Goal: Task Accomplishment & Management: Manage account settings

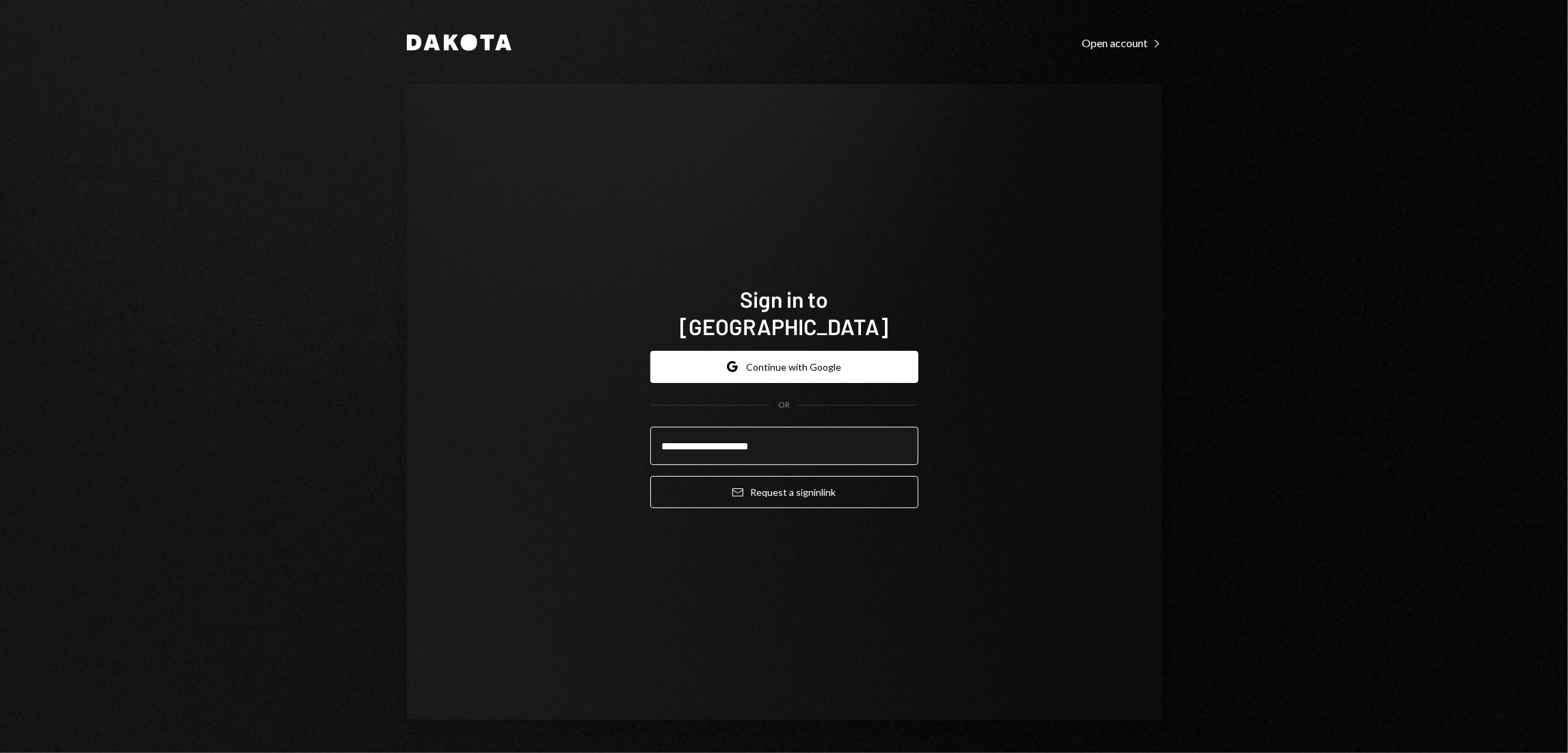
type input "**********"
click at [651, 476] on button "Email Request a sign in link" at bounding box center [784, 492] width 268 height 32
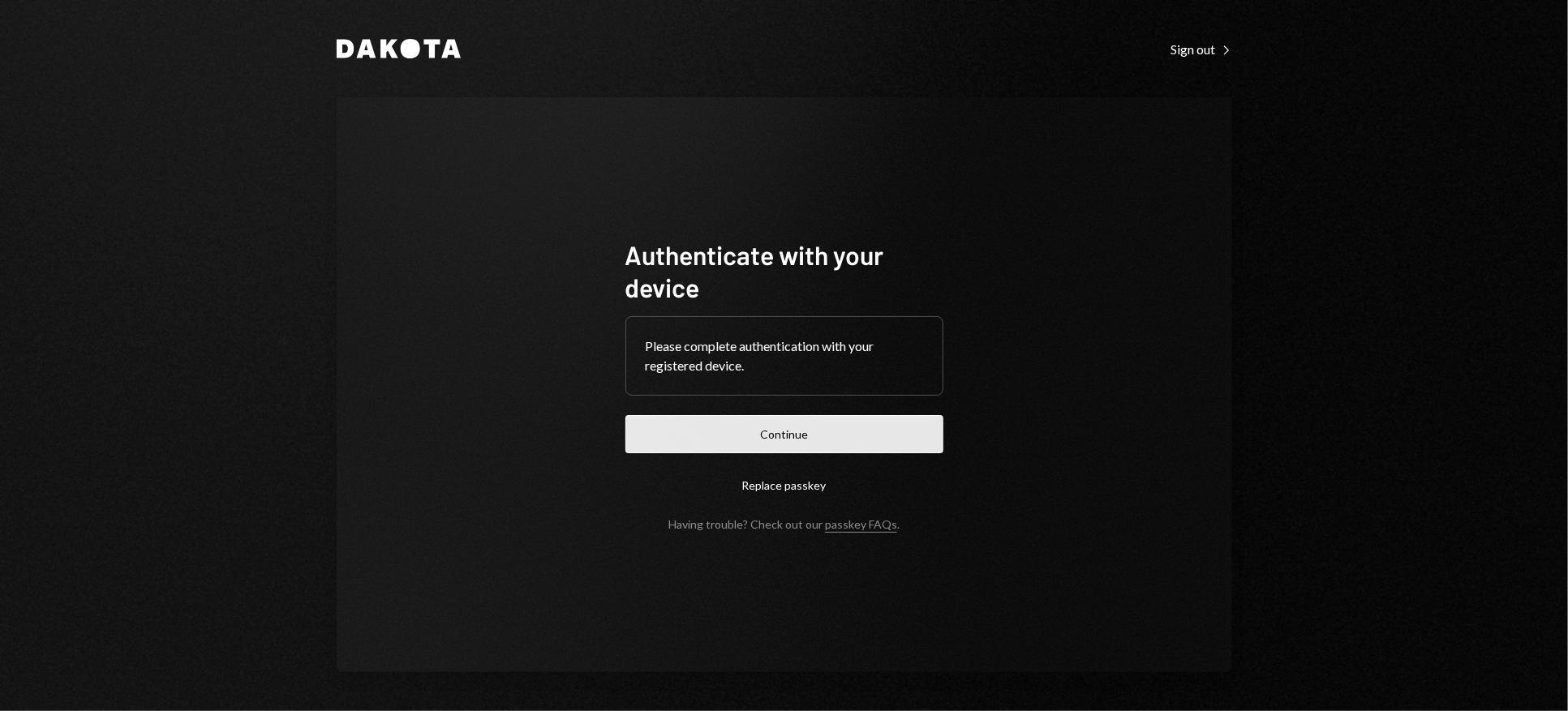
click at [769, 436] on button "Continue" at bounding box center [784, 434] width 318 height 38
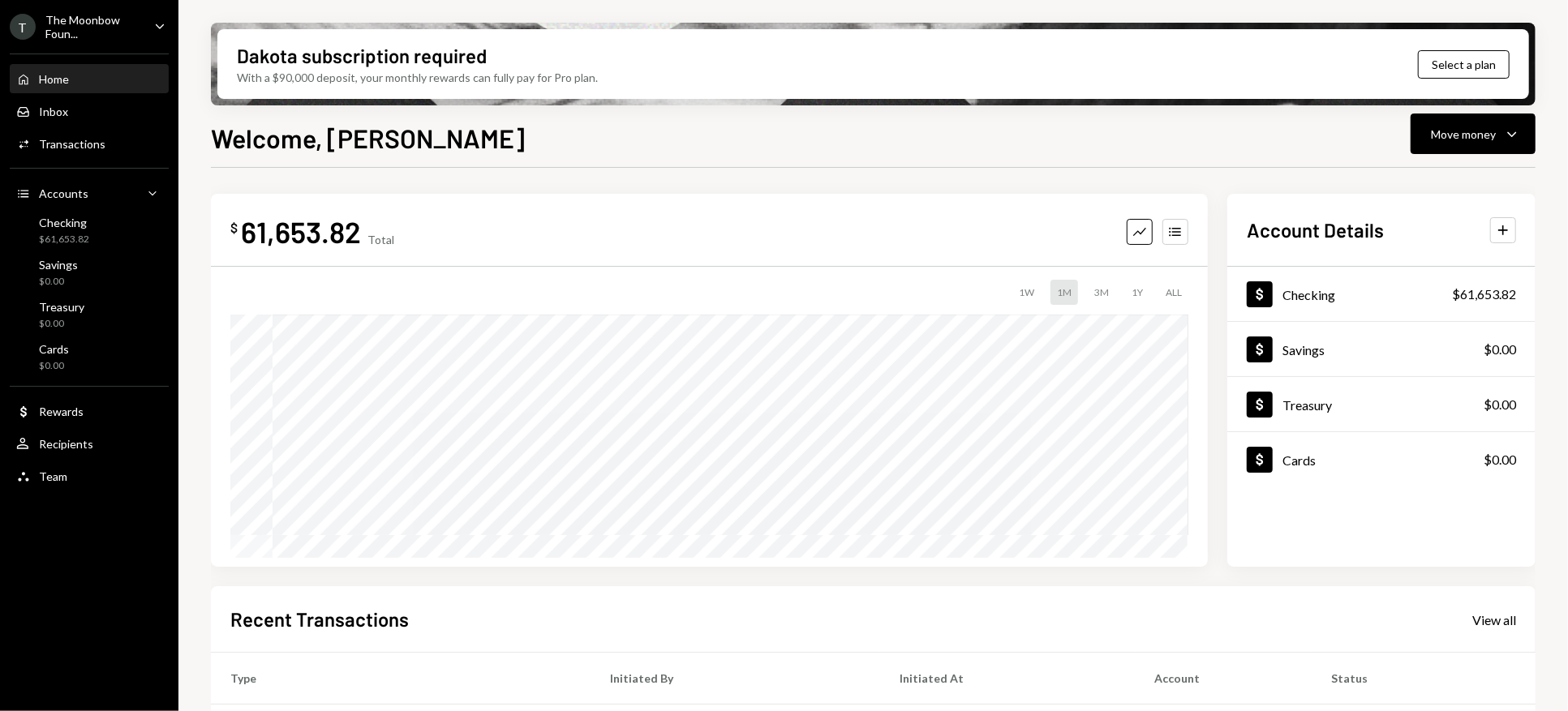
click at [153, 21] on icon "Caret Down" at bounding box center [160, 26] width 18 height 18
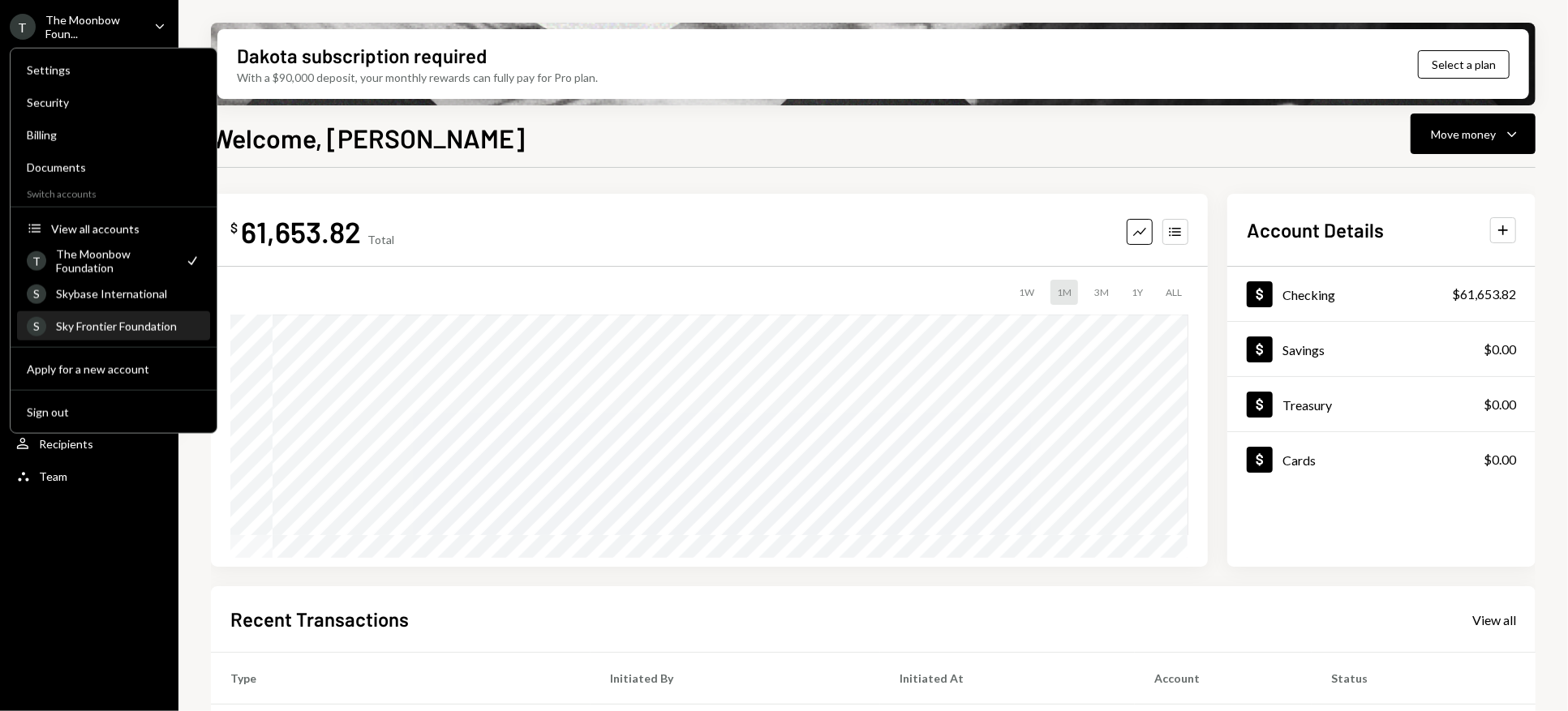
click at [95, 332] on div "Sky Frontier Foundation" at bounding box center [128, 326] width 144 height 13
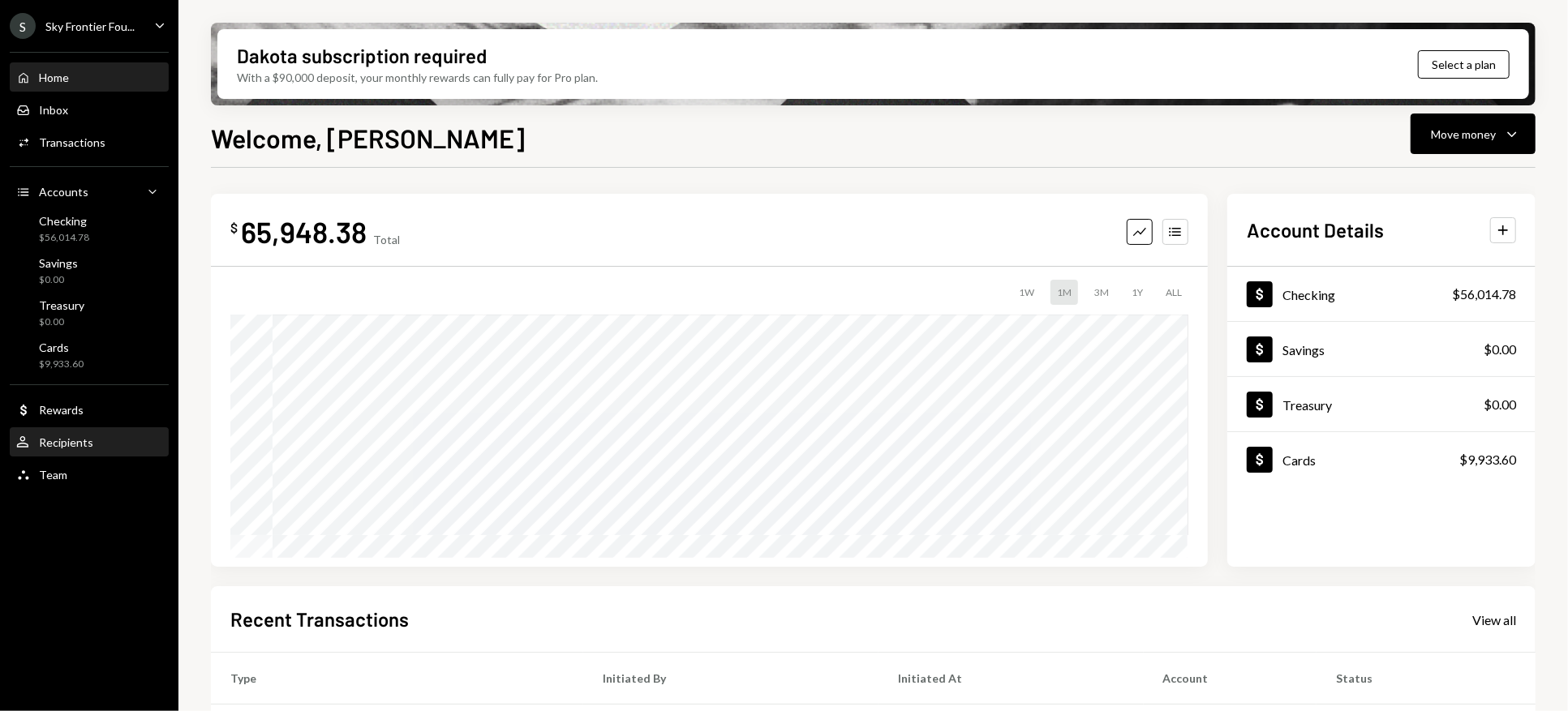
click at [78, 442] on div "Recipients" at bounding box center [66, 442] width 54 height 13
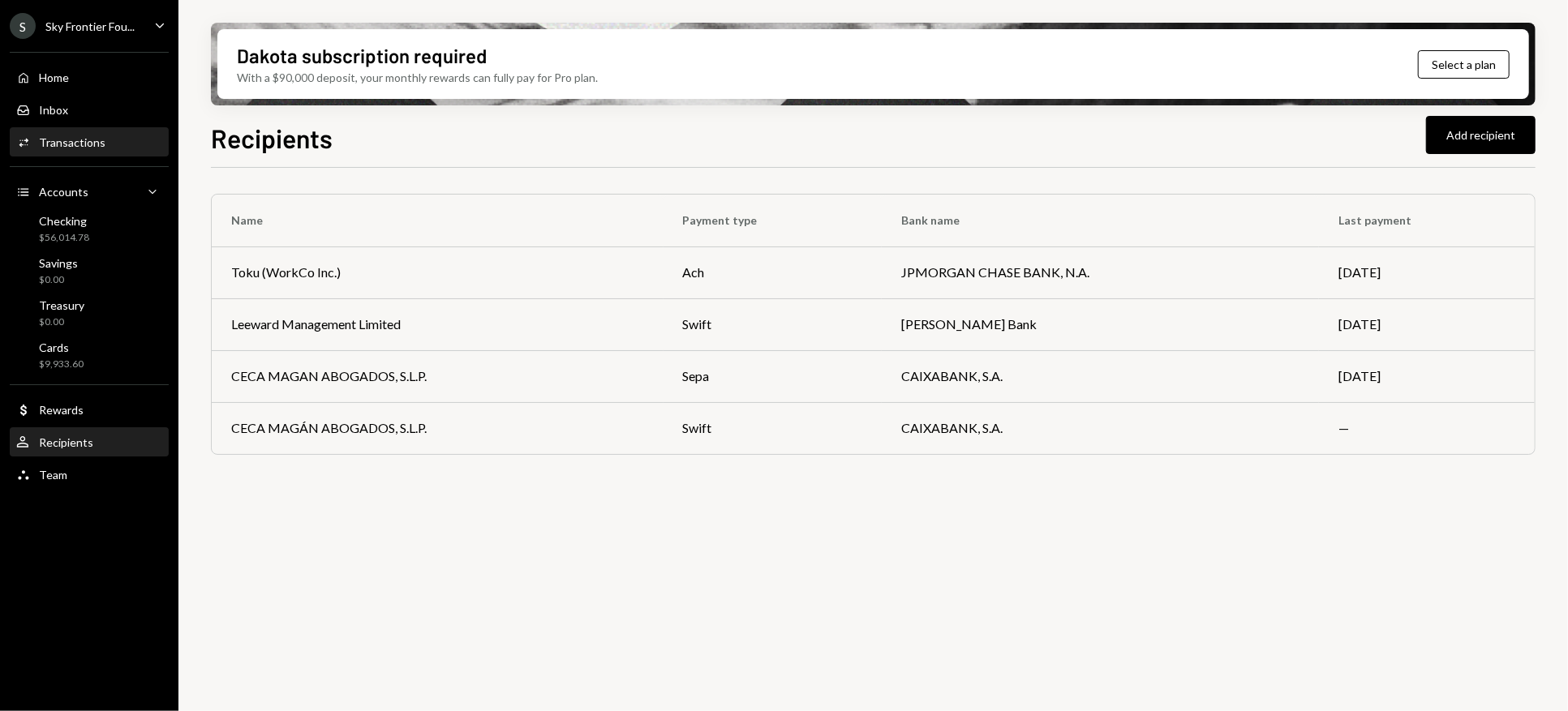
click at [57, 136] on div "Transactions" at bounding box center [72, 142] width 67 height 13
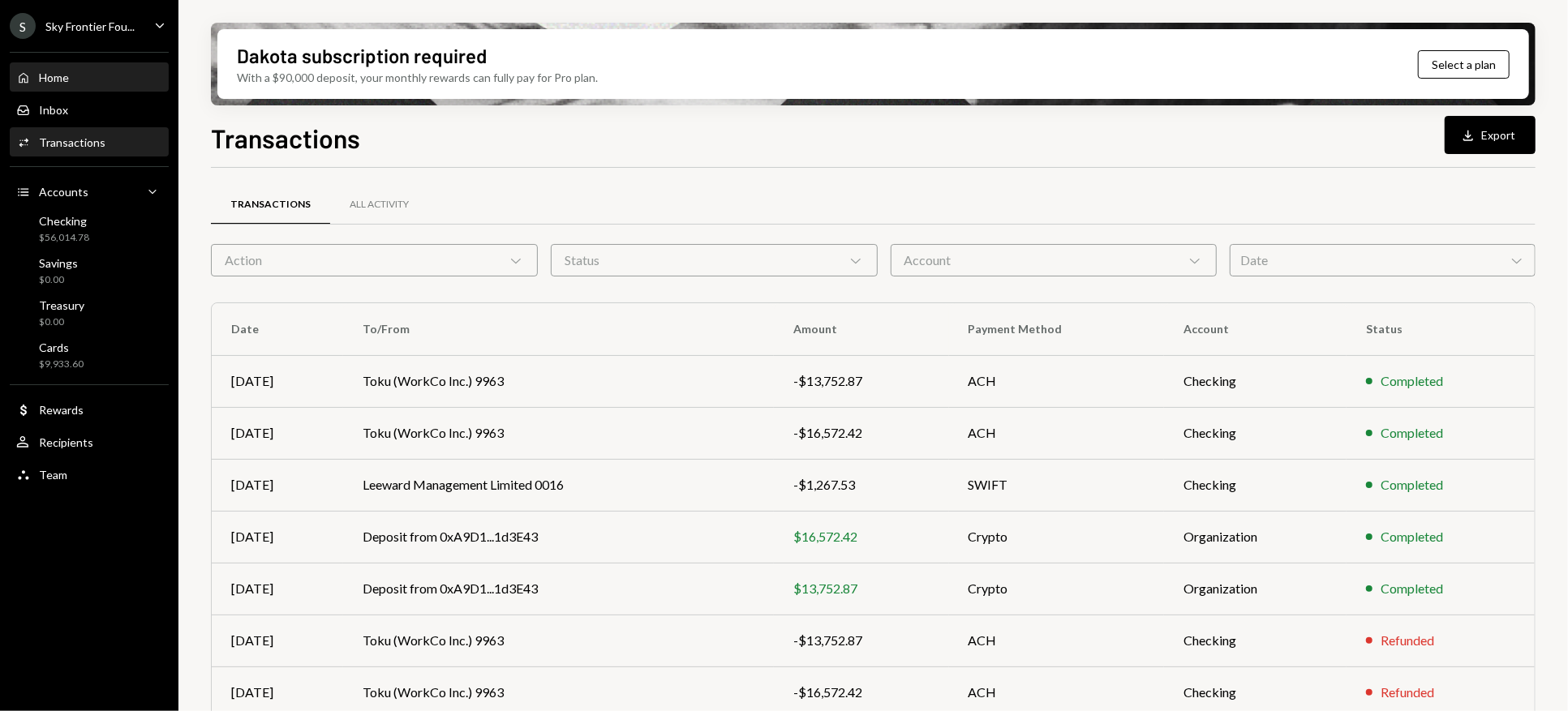
click at [61, 82] on div "Home" at bounding box center [54, 77] width 30 height 13
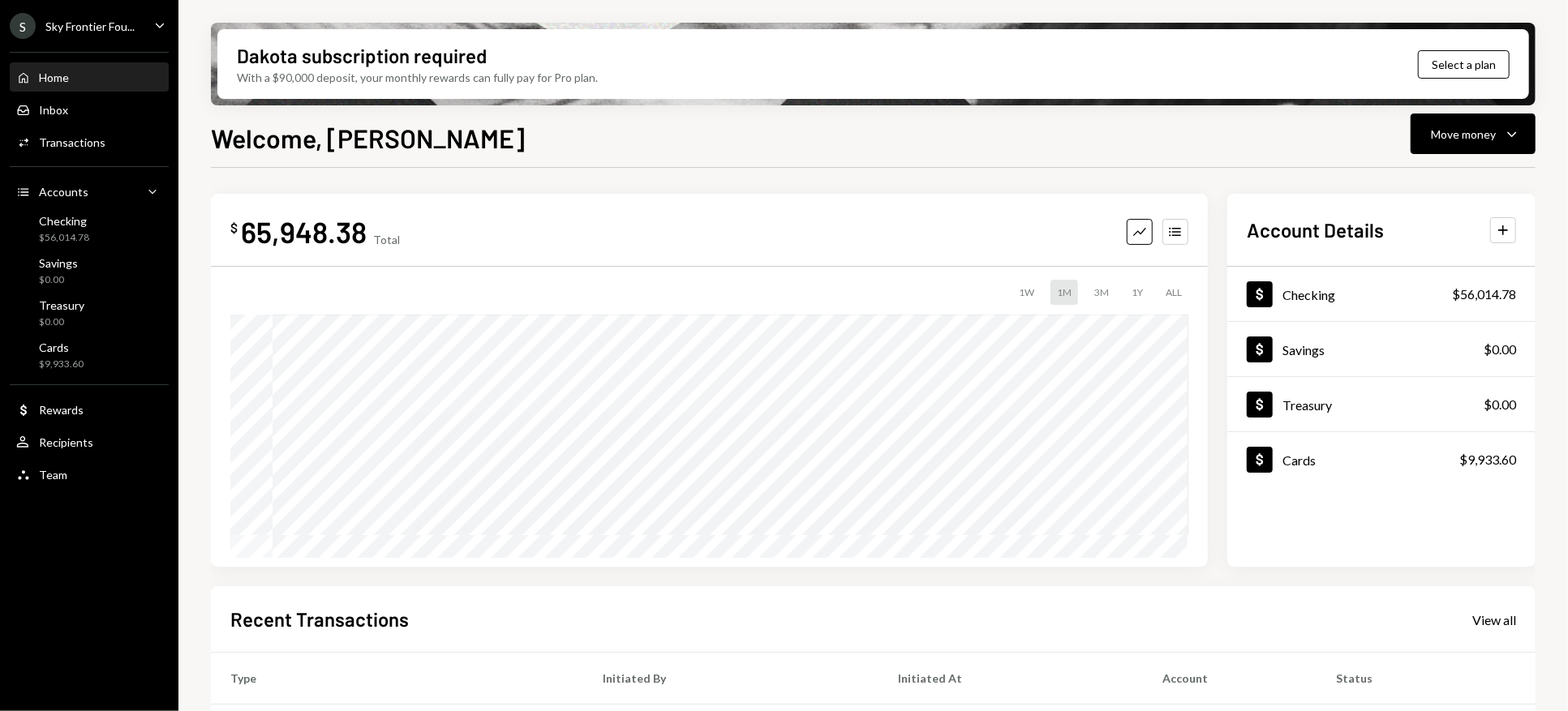
click at [155, 19] on icon "Caret Down" at bounding box center [160, 25] width 18 height 18
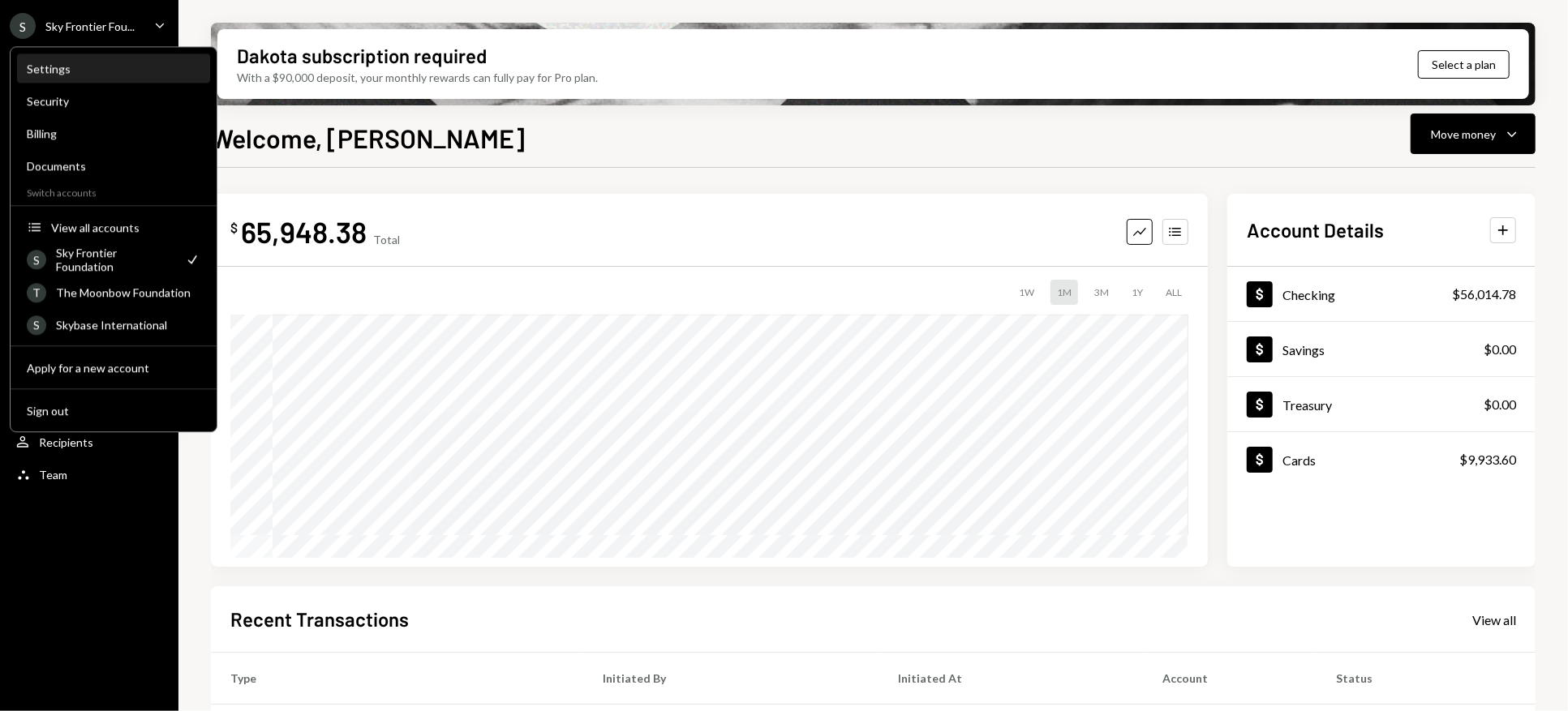
click at [58, 61] on div "Settings" at bounding box center [113, 69] width 174 height 28
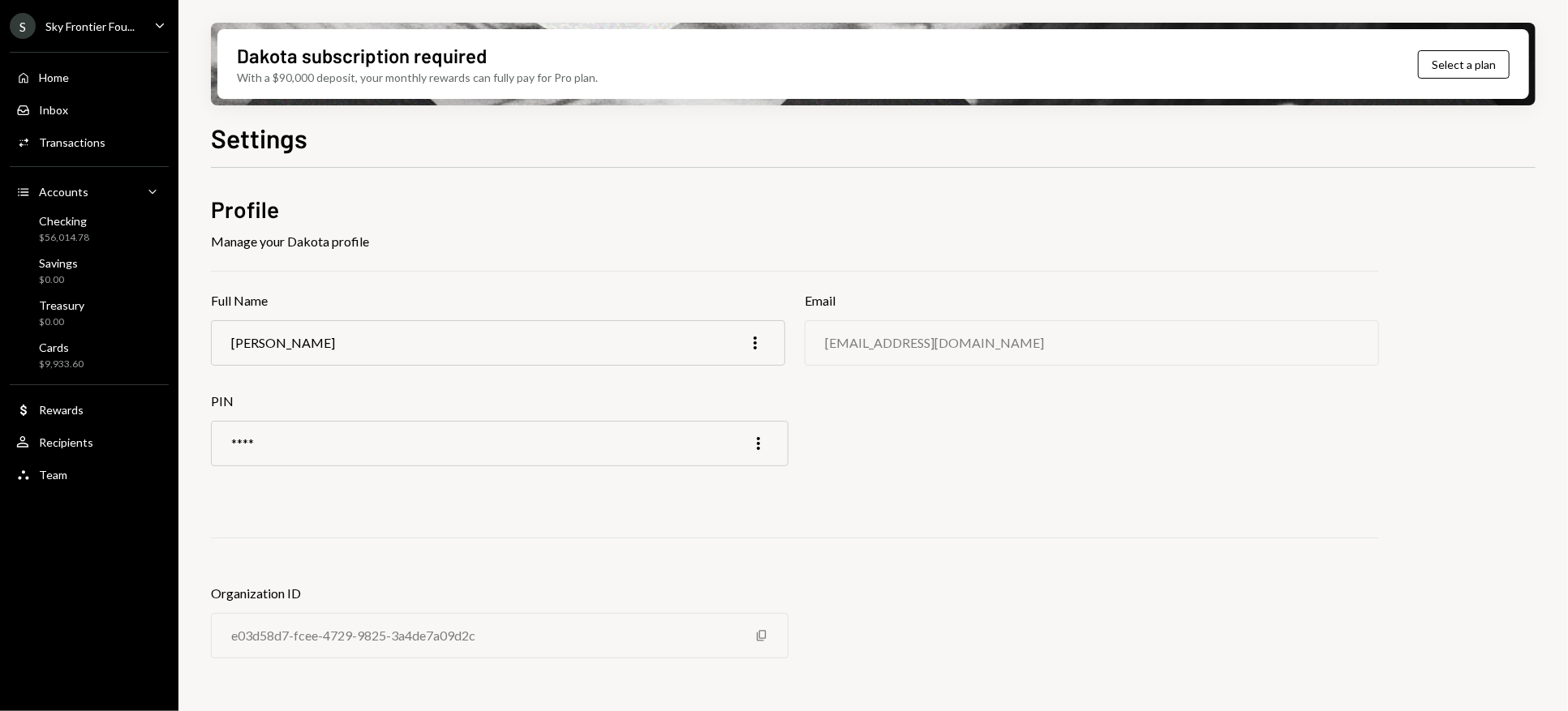
click at [151, 19] on icon "Caret Down" at bounding box center [160, 25] width 18 height 18
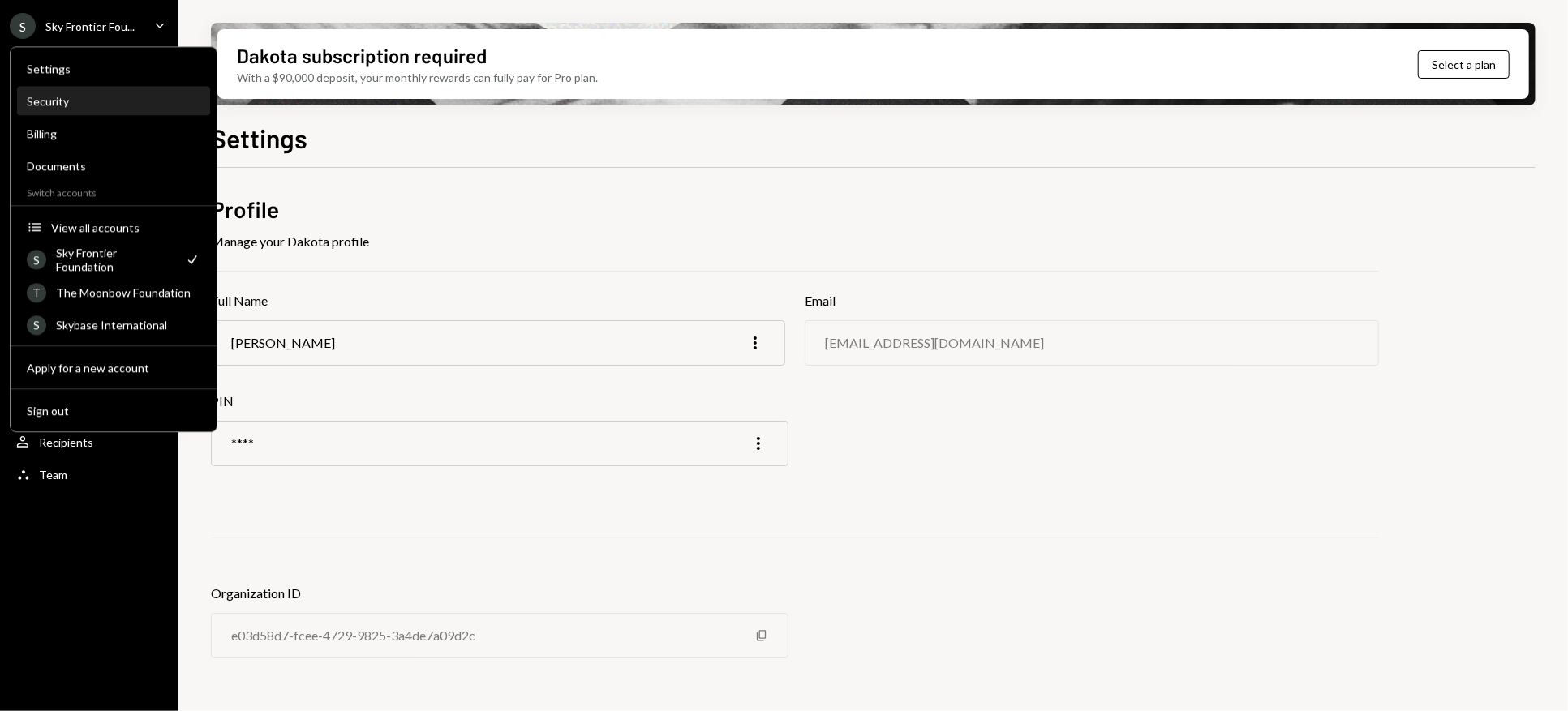
click at [60, 103] on div "Security" at bounding box center [113, 100] width 174 height 13
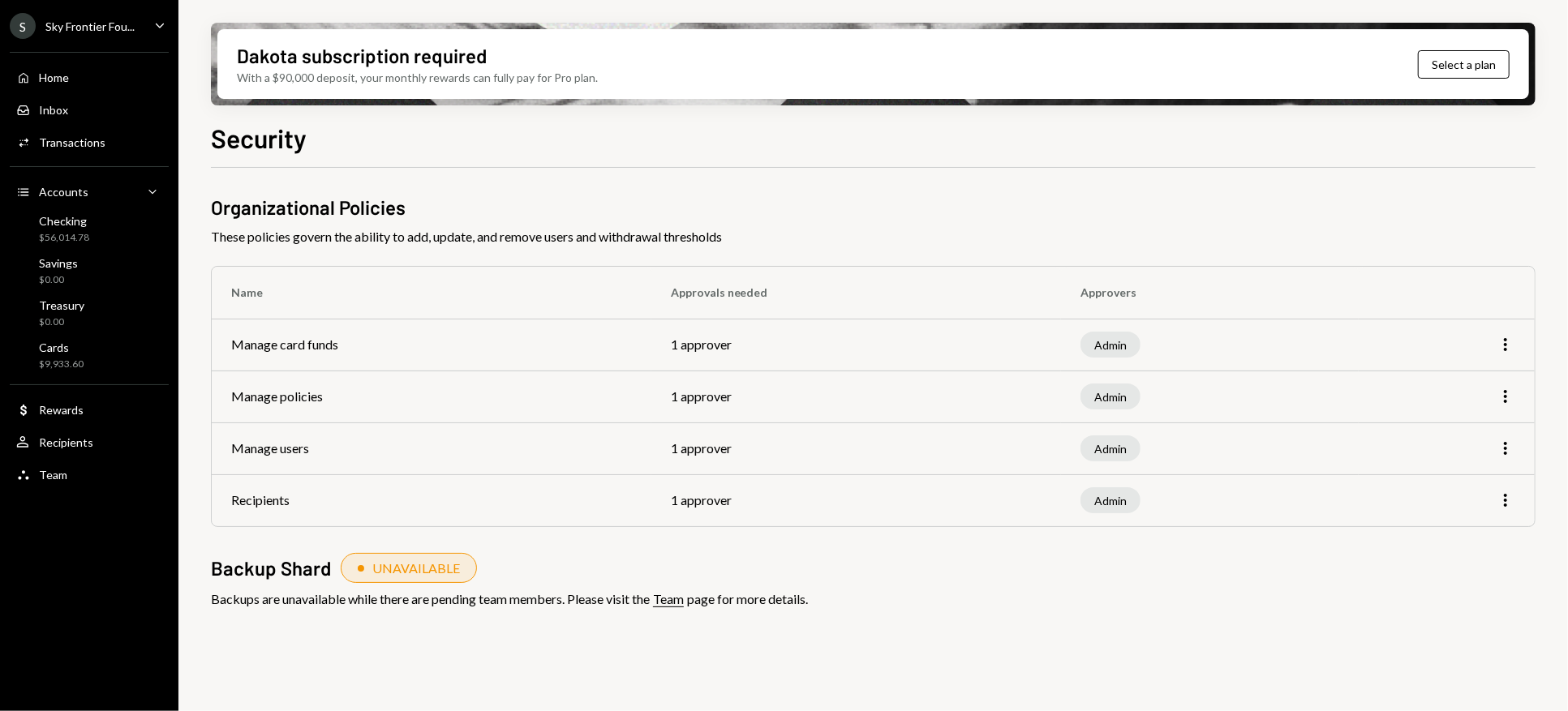
click at [154, 20] on icon "Caret Down" at bounding box center [160, 25] width 18 height 18
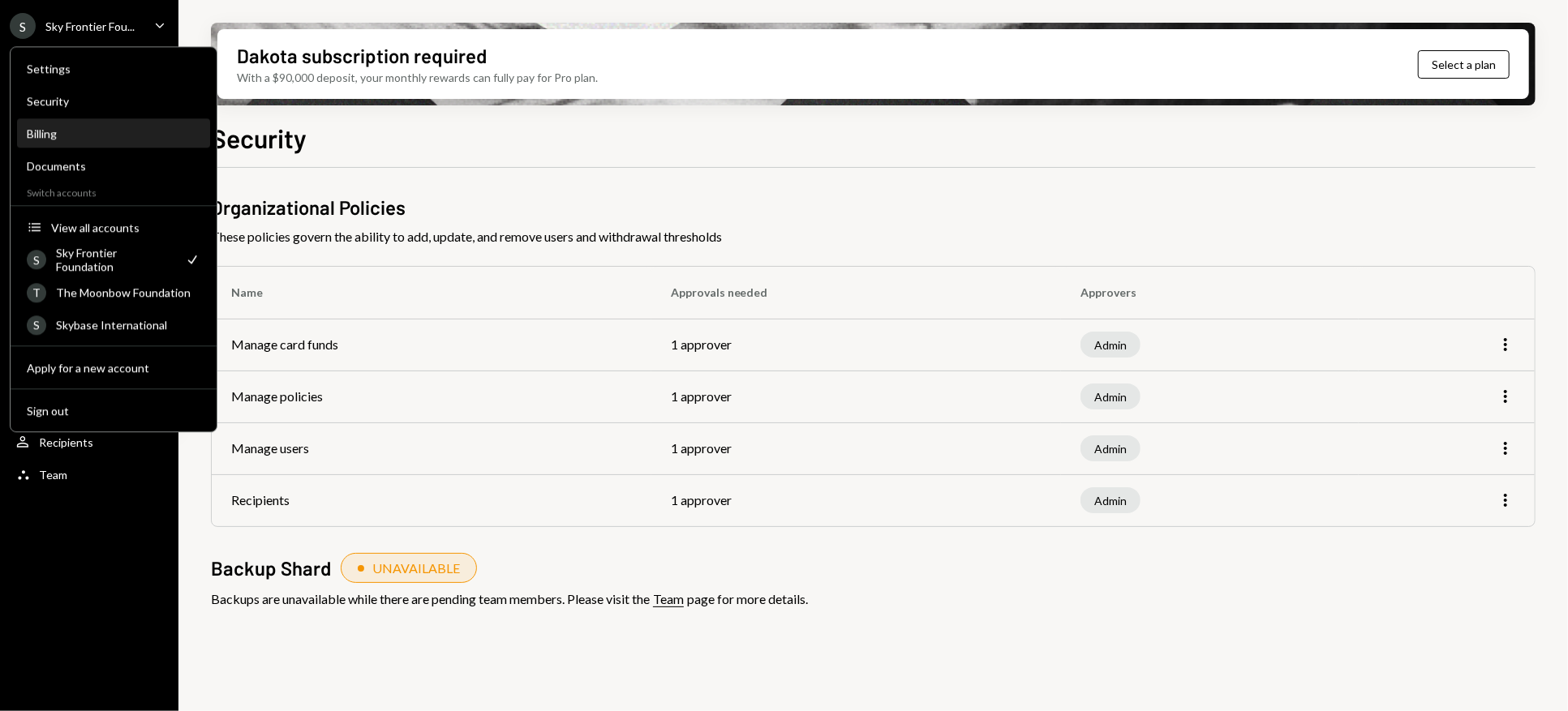
click at [33, 132] on div "Billing" at bounding box center [113, 133] width 174 height 13
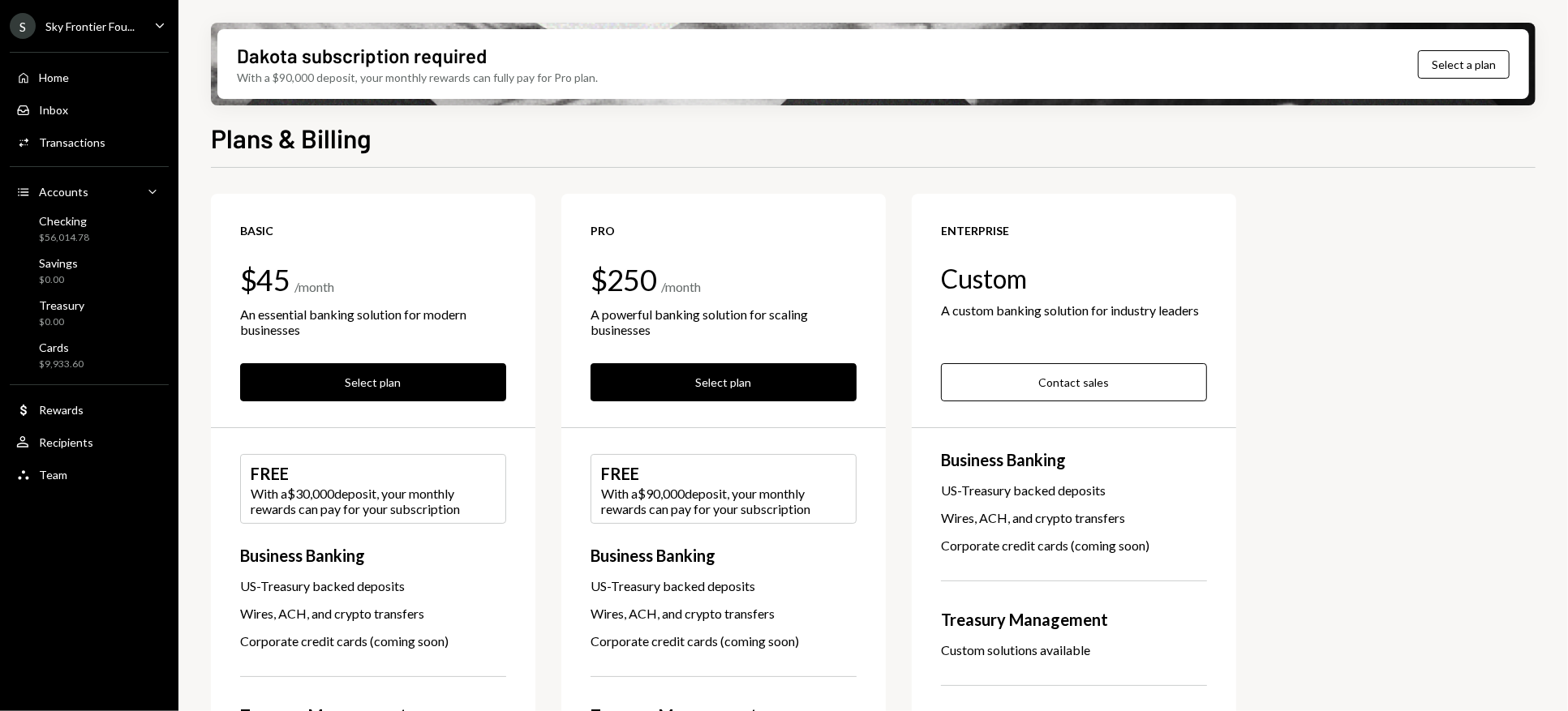
click at [154, 22] on icon "Caret Down" at bounding box center [160, 25] width 18 height 18
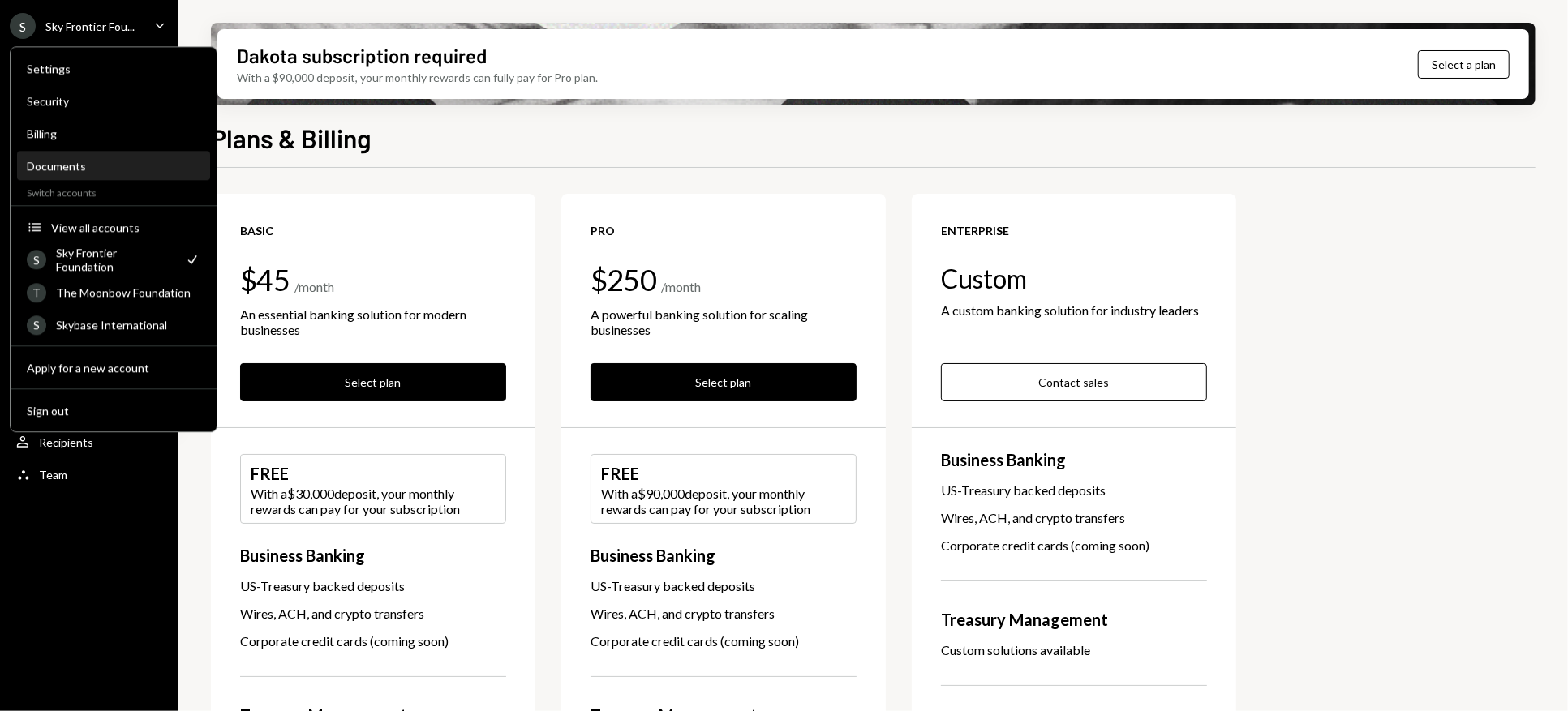
click at [87, 164] on div "Documents" at bounding box center [113, 165] width 174 height 13
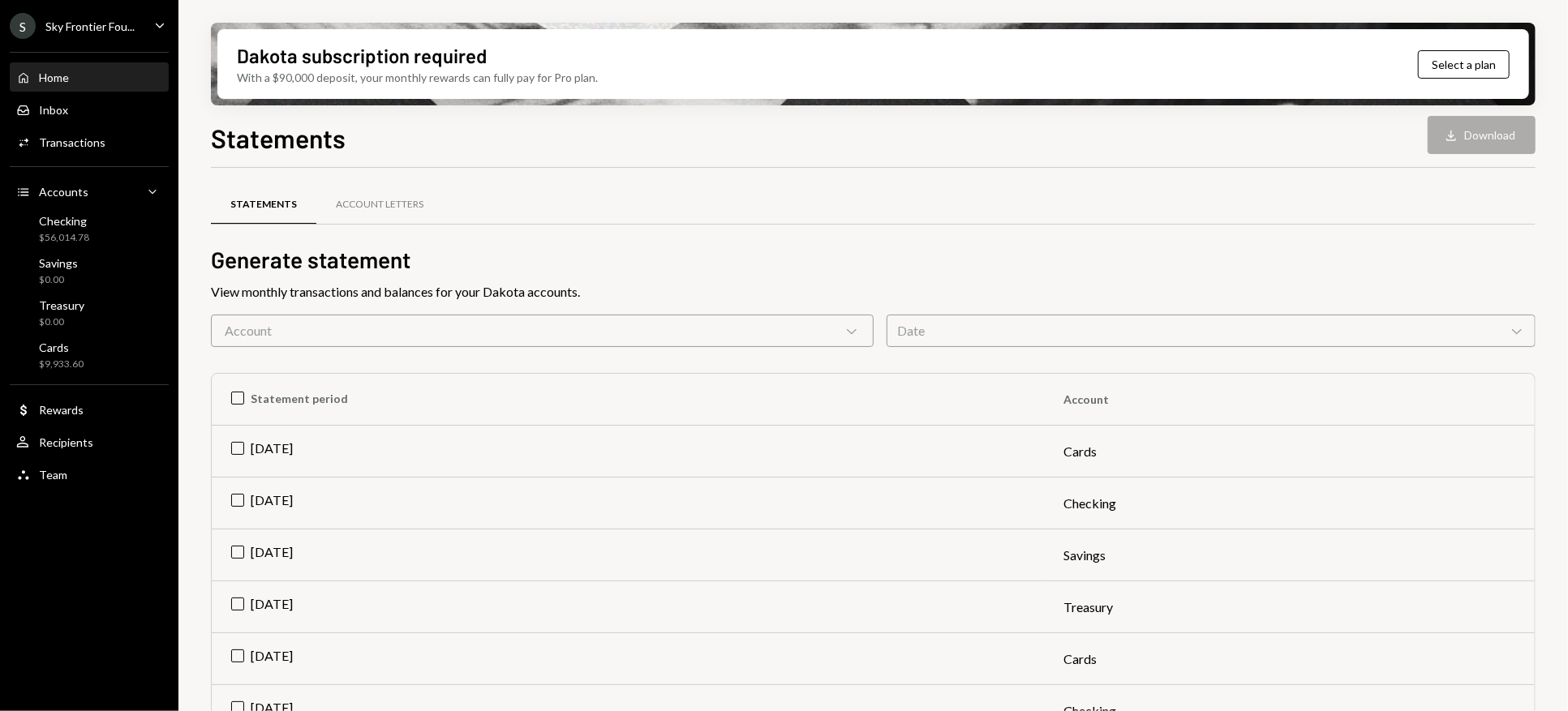
click at [83, 79] on div "Home Home" at bounding box center [89, 78] width 146 height 14
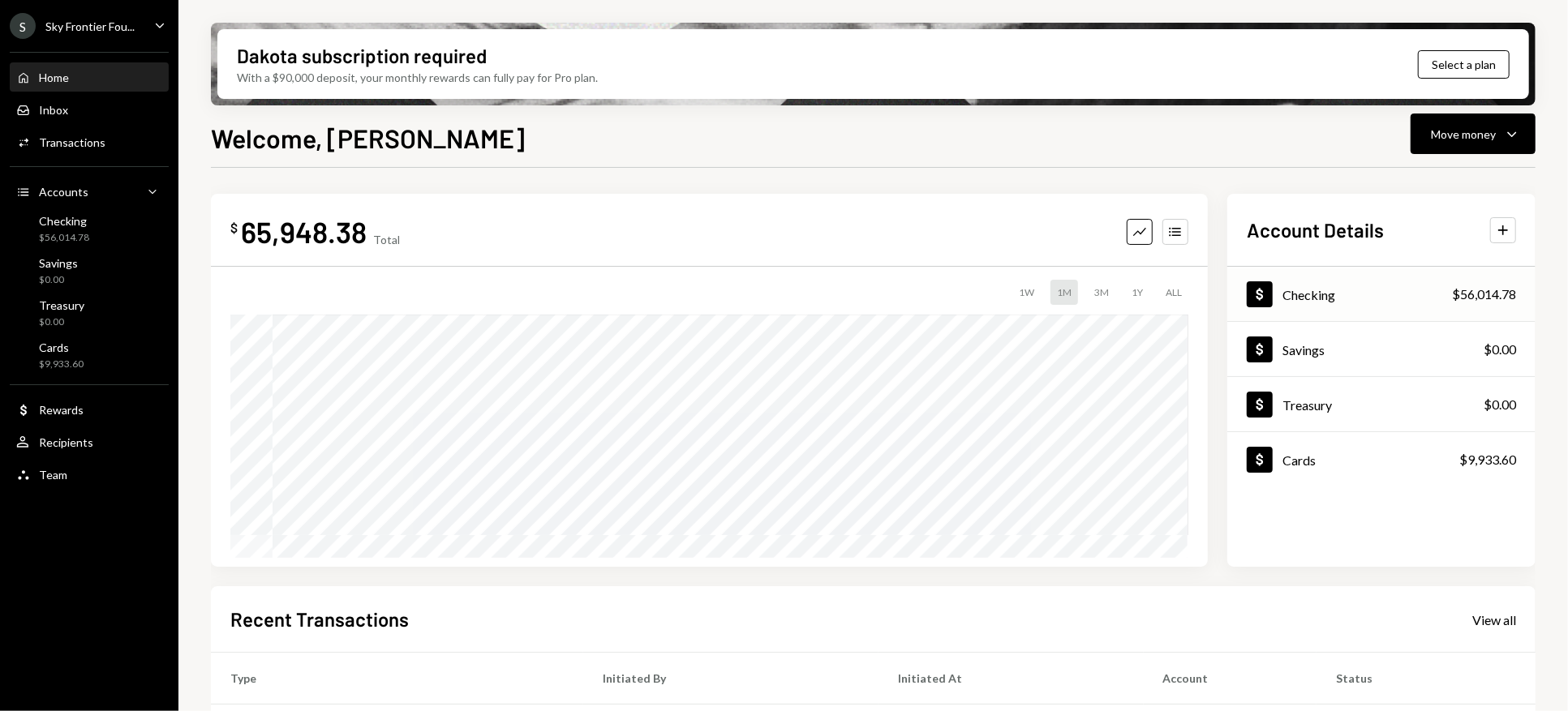
click at [1470, 295] on div "$56,014.78" at bounding box center [1484, 294] width 64 height 20
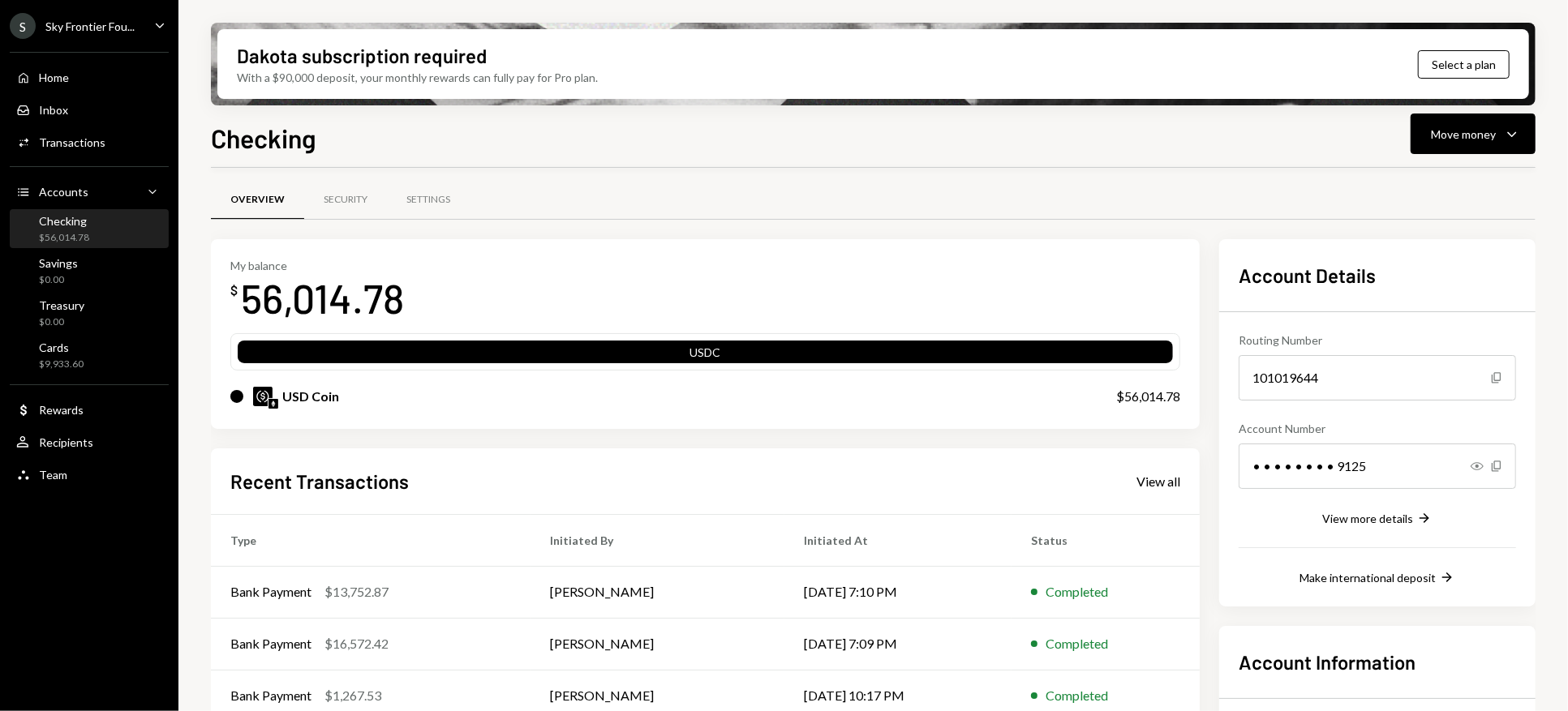
scroll to position [12, 0]
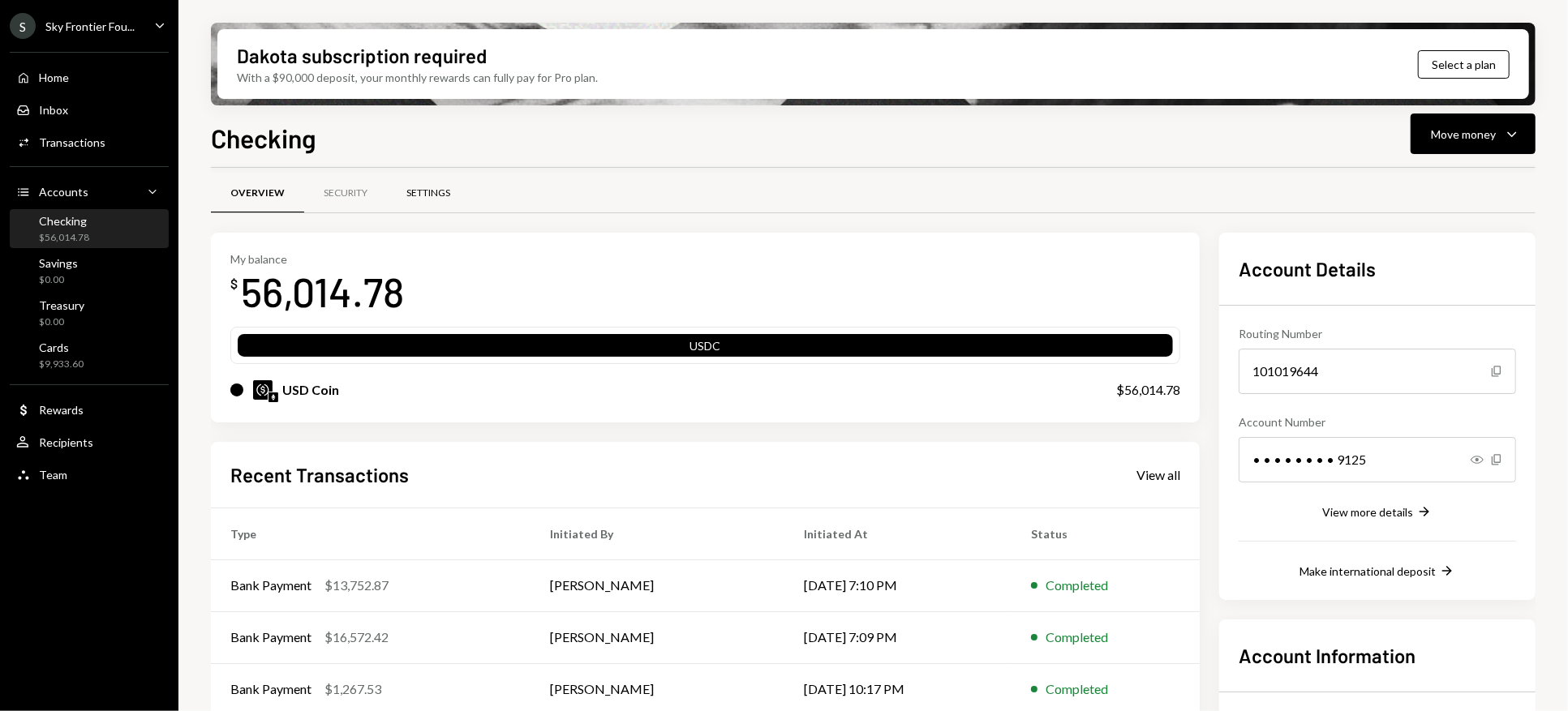
click at [415, 195] on div "Settings" at bounding box center [428, 193] width 44 height 13
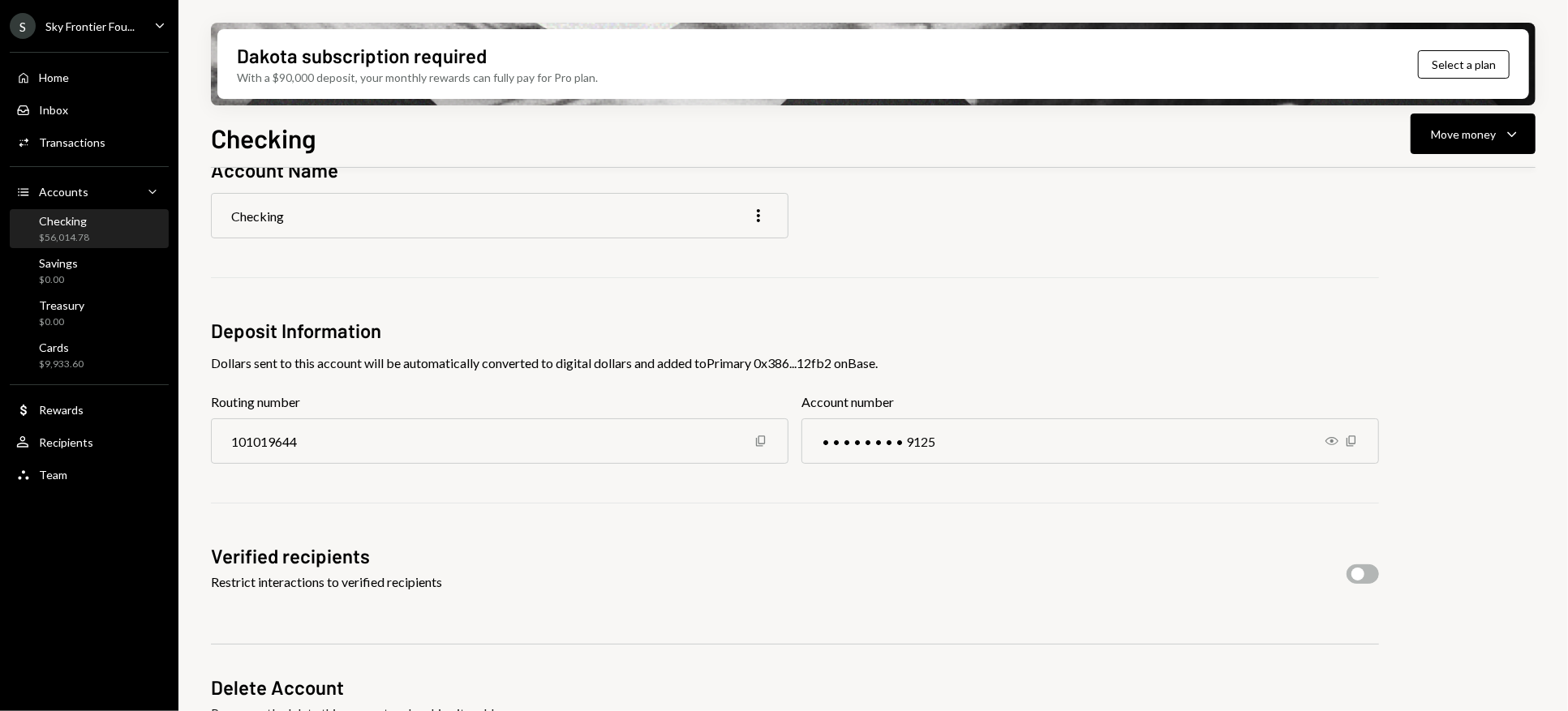
scroll to position [81, 0]
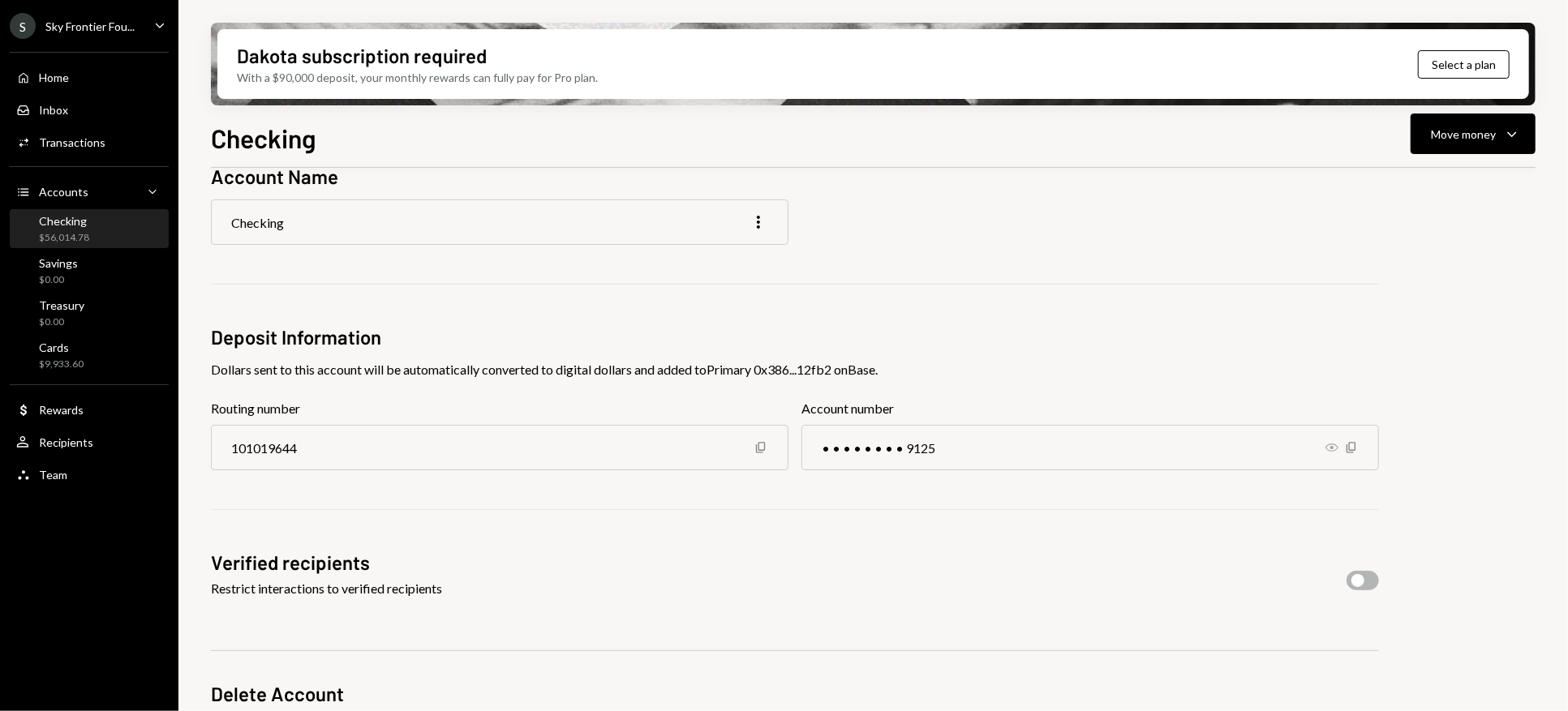
click at [1337, 445] on icon "Show" at bounding box center [1332, 448] width 13 height 13
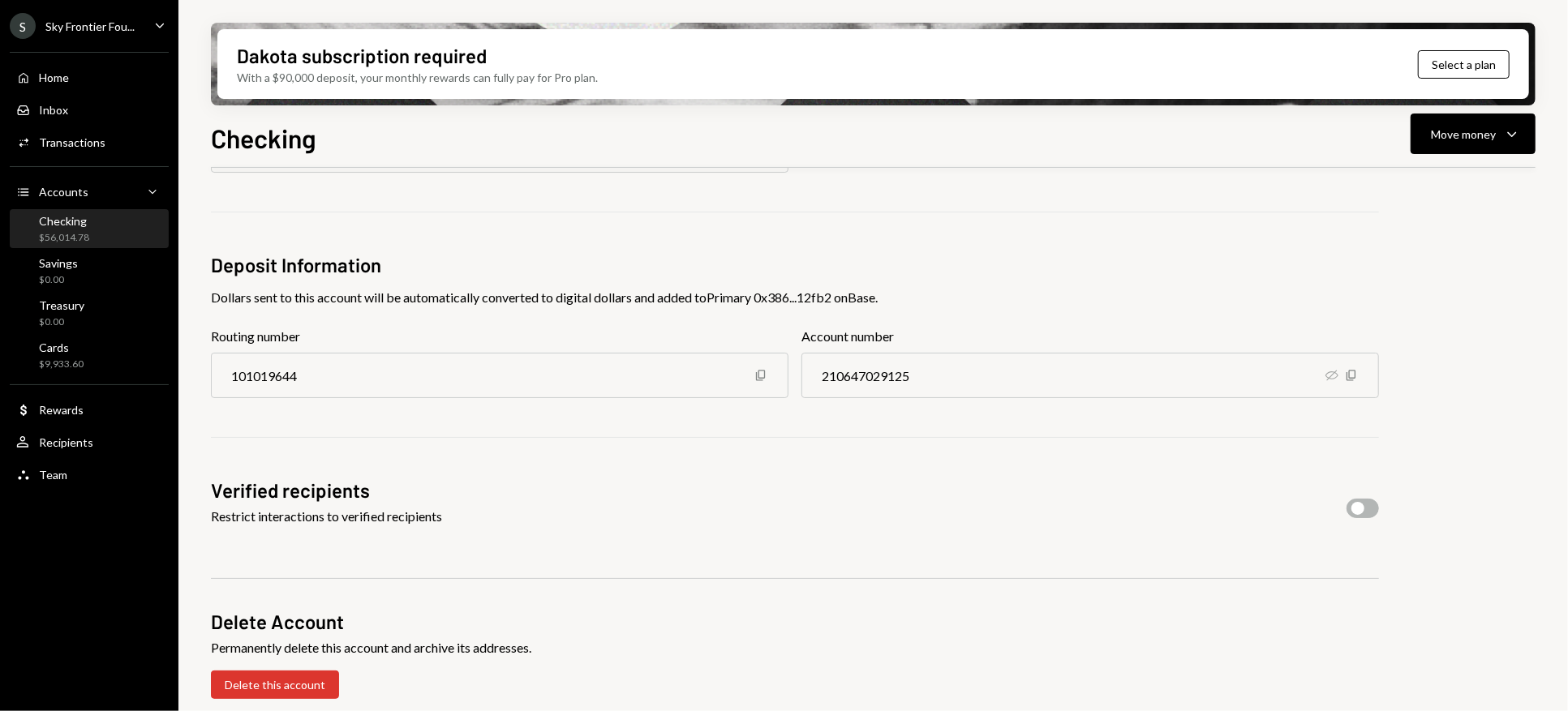
scroll to position [0, 0]
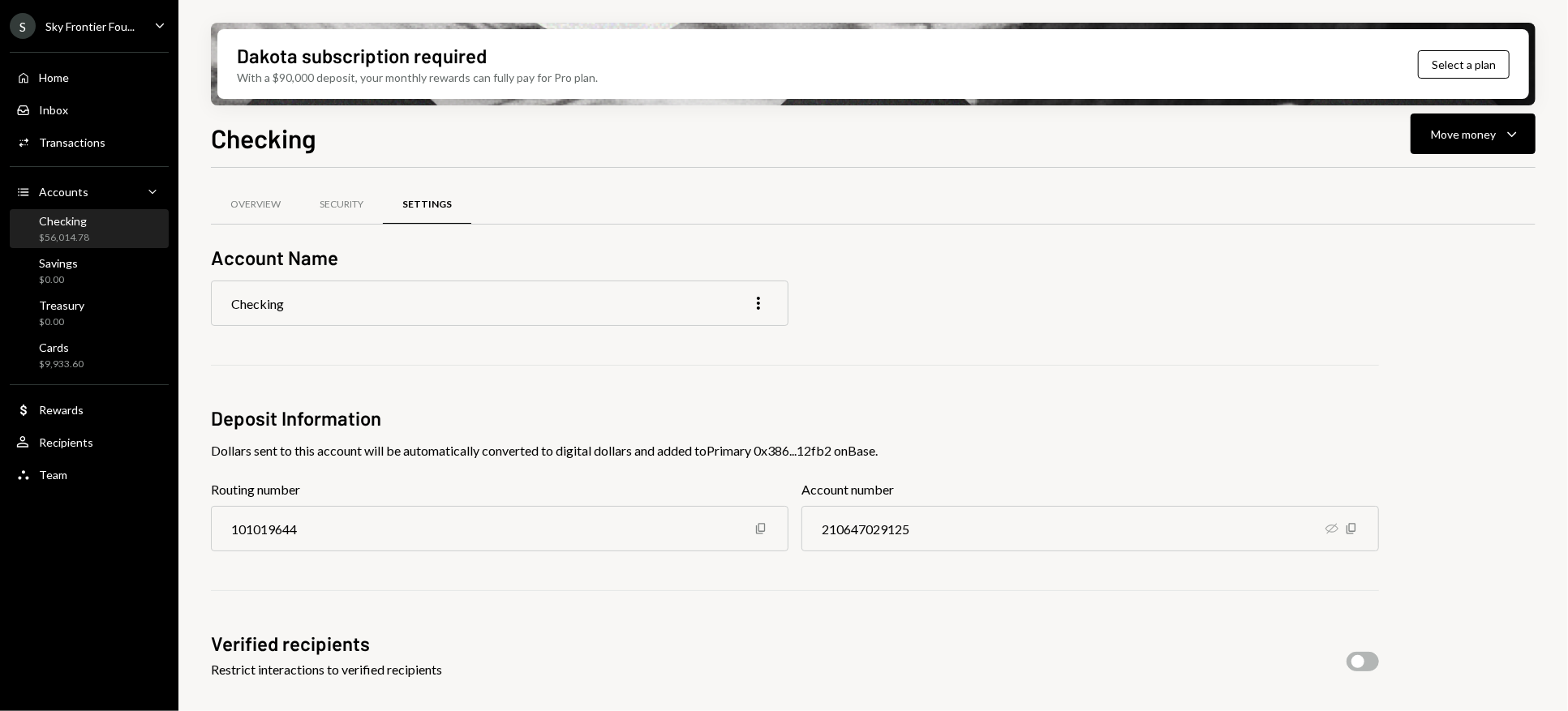
click at [809, 452] on div "Dollars sent to this account will be automatically converted to digital dollars…" at bounding box center [794, 451] width 1168 height 20
click at [800, 451] on div "Dollars sent to this account will be automatically converted to digital dollars…" at bounding box center [794, 451] width 1168 height 20
click at [793, 449] on div "Dollars sent to this account will be automatically converted to digital dollars…" at bounding box center [794, 451] width 1168 height 20
click at [759, 295] on icon "More" at bounding box center [758, 303] width 20 height 20
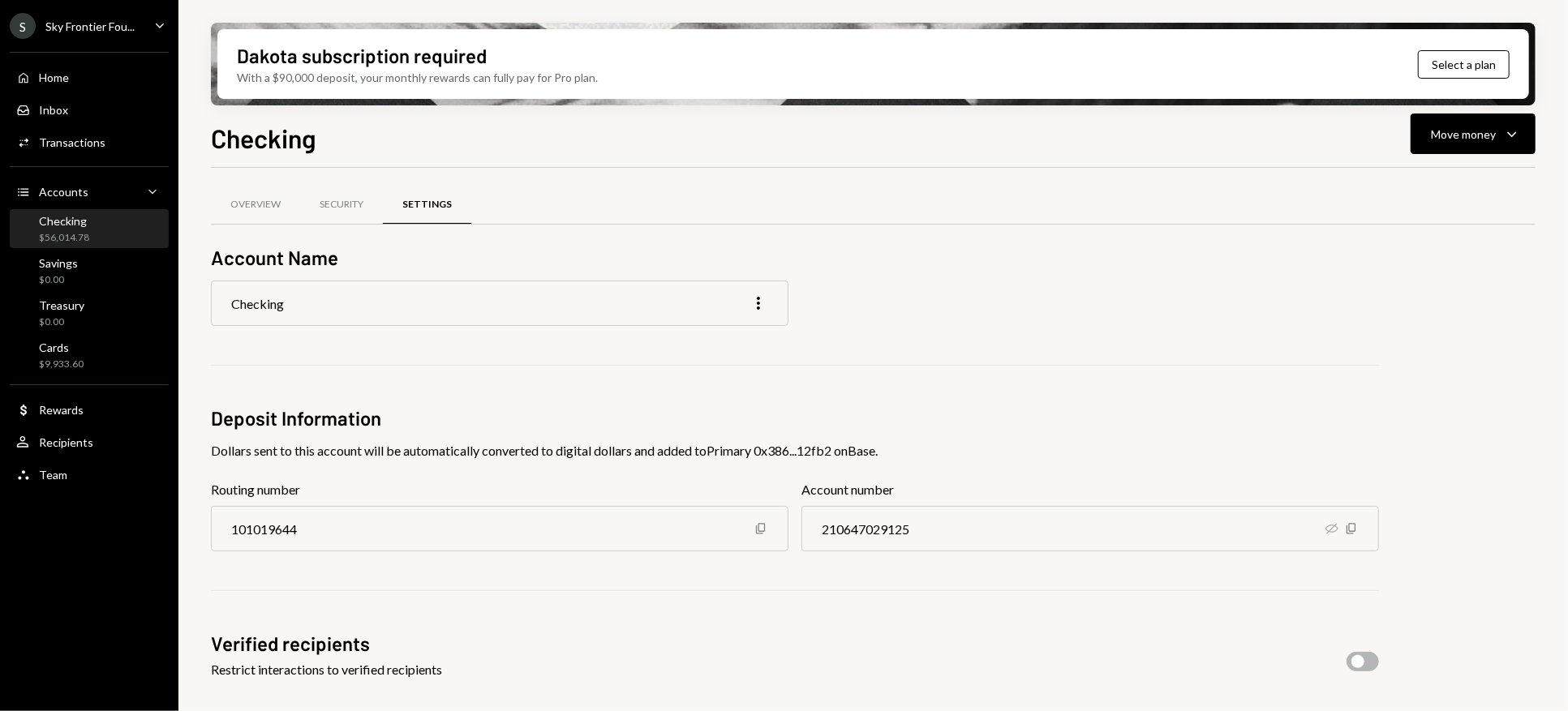
click at [835, 343] on div "Account Name Checking More Deposit Information Dollars sent to this account wil…" at bounding box center [794, 549] width 1168 height 608
click at [757, 305] on icon "More" at bounding box center [758, 303] width 20 height 20
click at [696, 344] on div "Edit" at bounding box center [721, 338] width 81 height 29
click at [362, 208] on div "Security" at bounding box center [341, 204] width 44 height 13
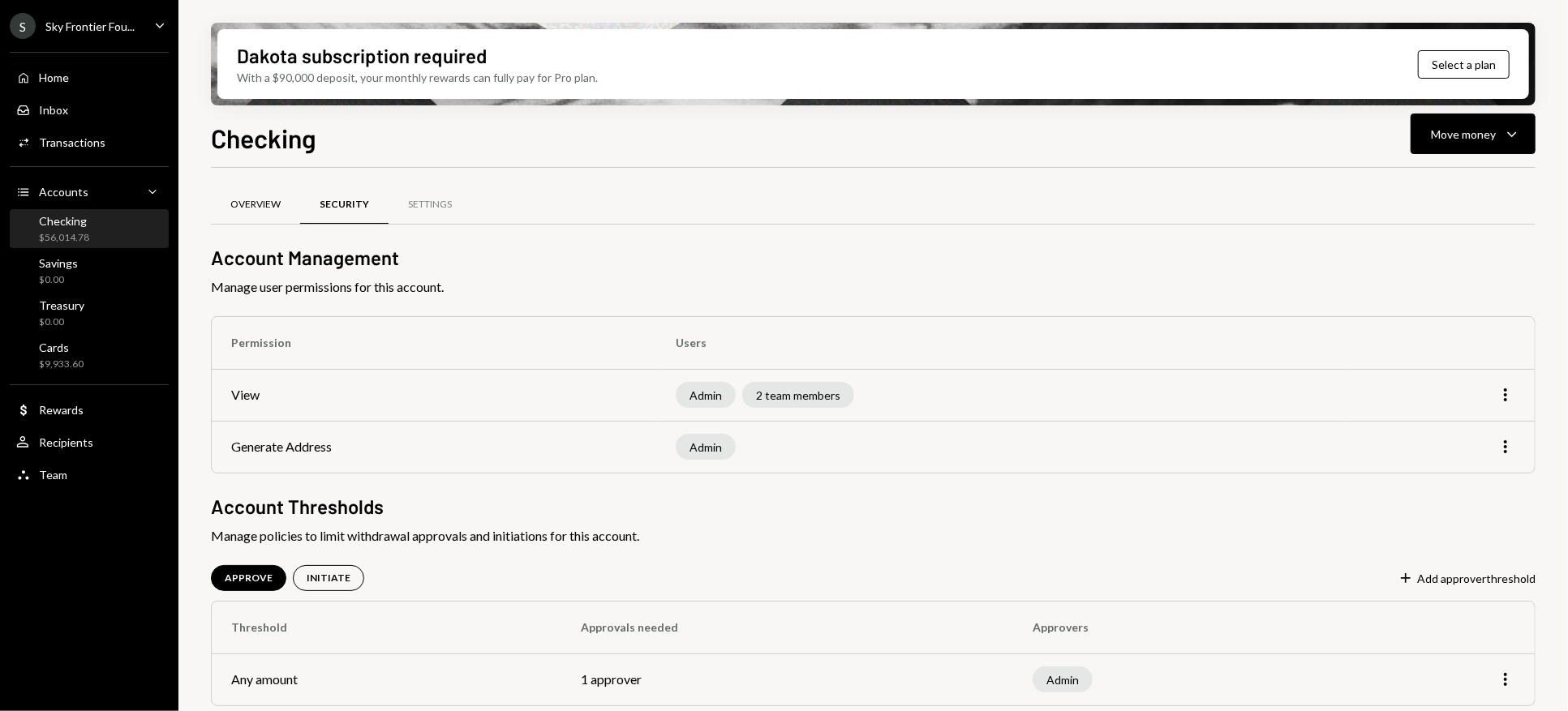
click at [246, 214] on div "Overview" at bounding box center [255, 205] width 89 height 39
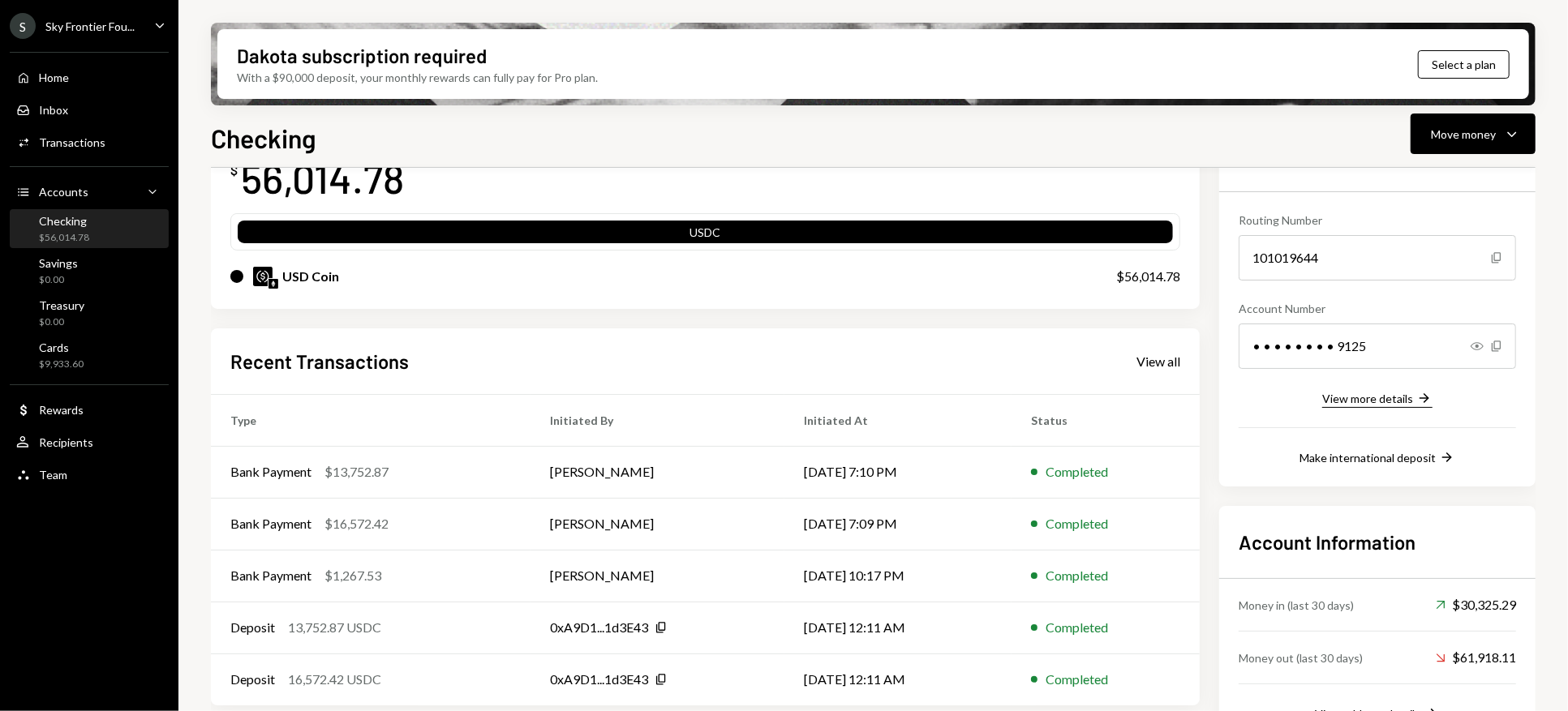
scroll to position [169, 0]
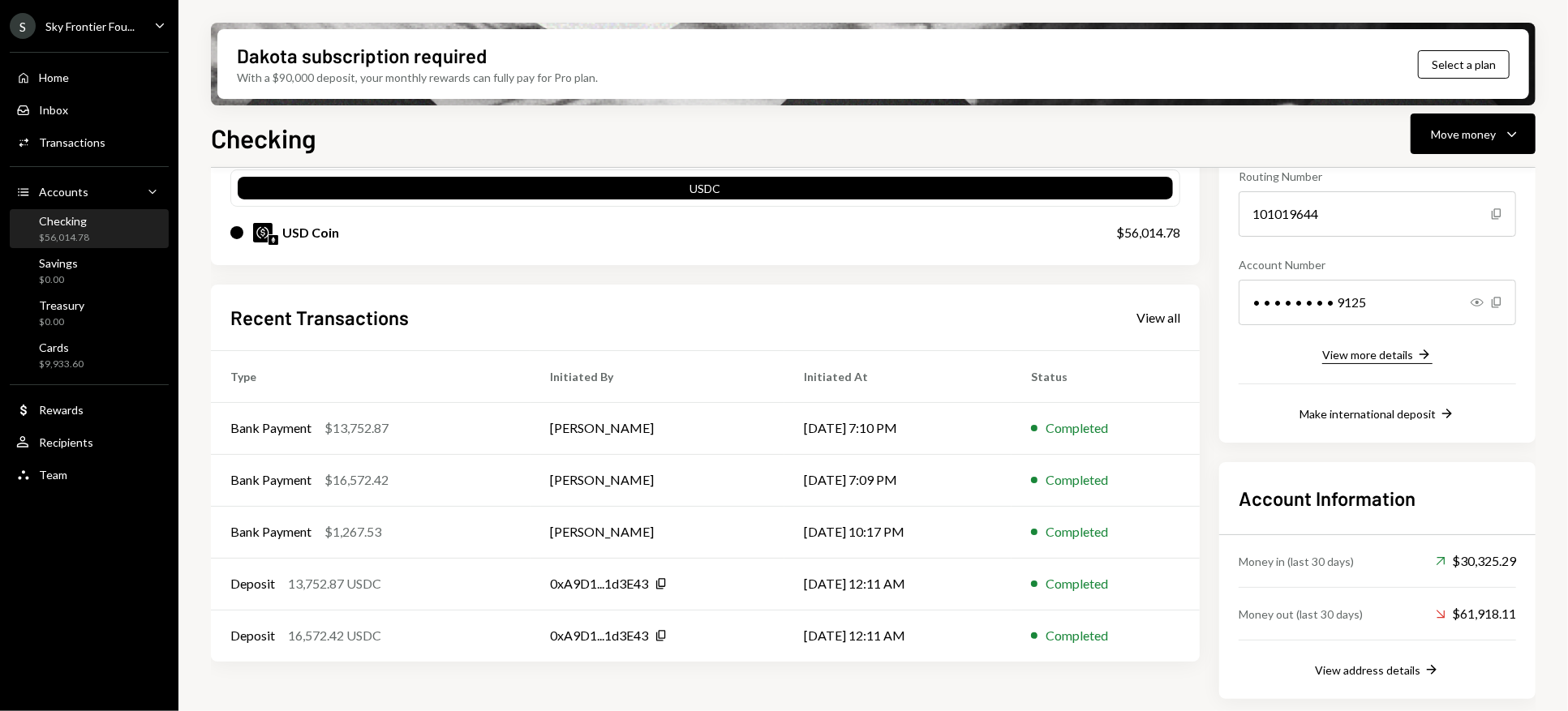
click at [1349, 354] on div "View more details" at bounding box center [1367, 354] width 91 height 13
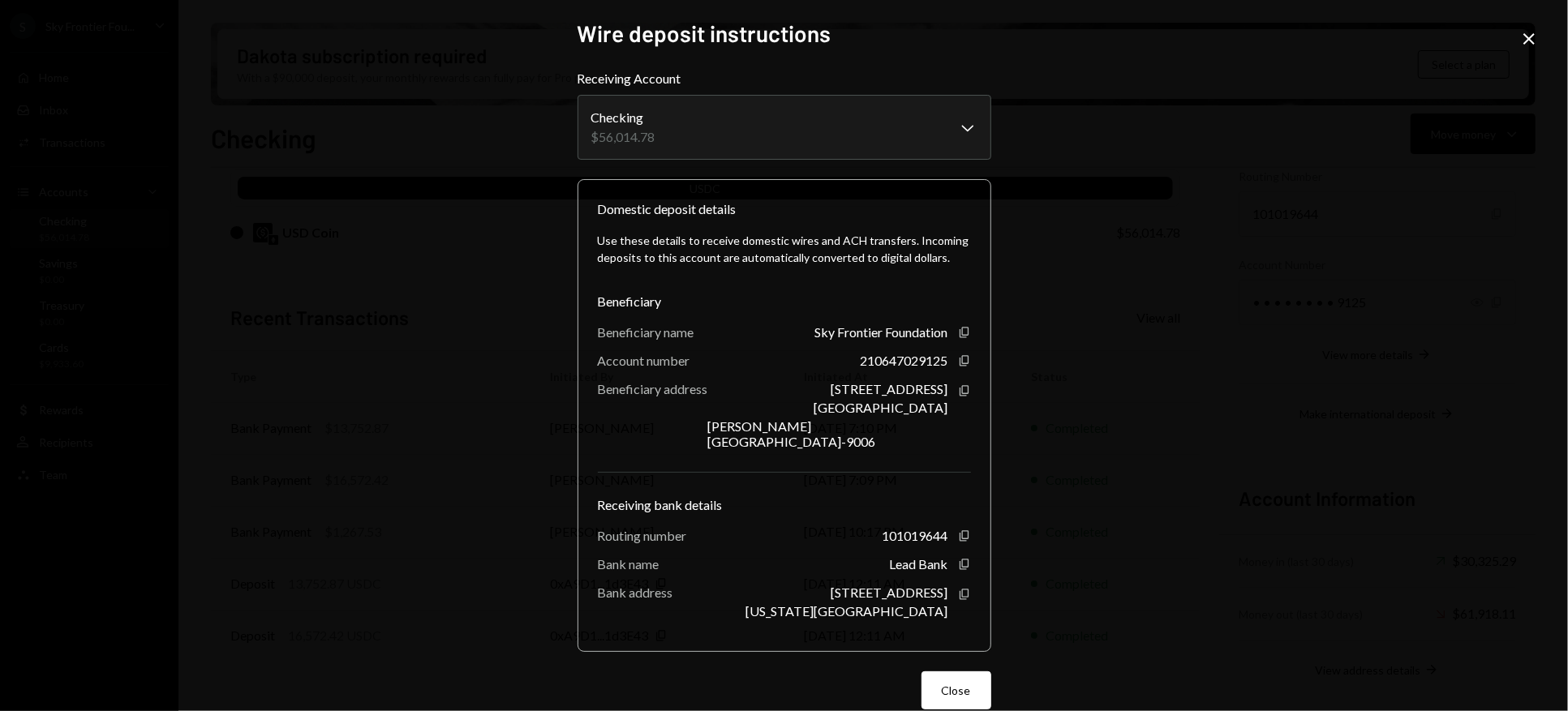
scroll to position [10, 0]
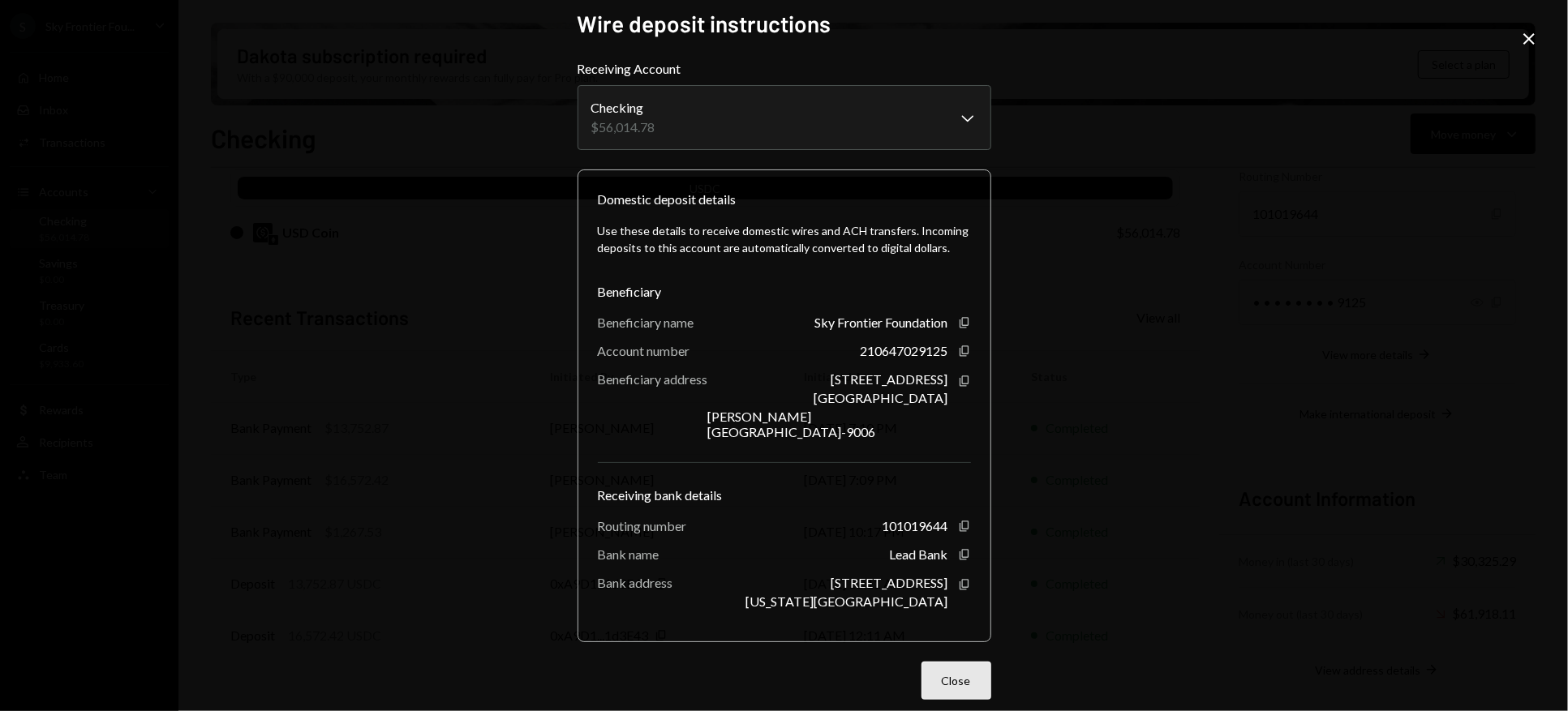
click at [963, 674] on button "Close" at bounding box center [956, 681] width 70 height 38
